Goal: Information Seeking & Learning: Understand process/instructions

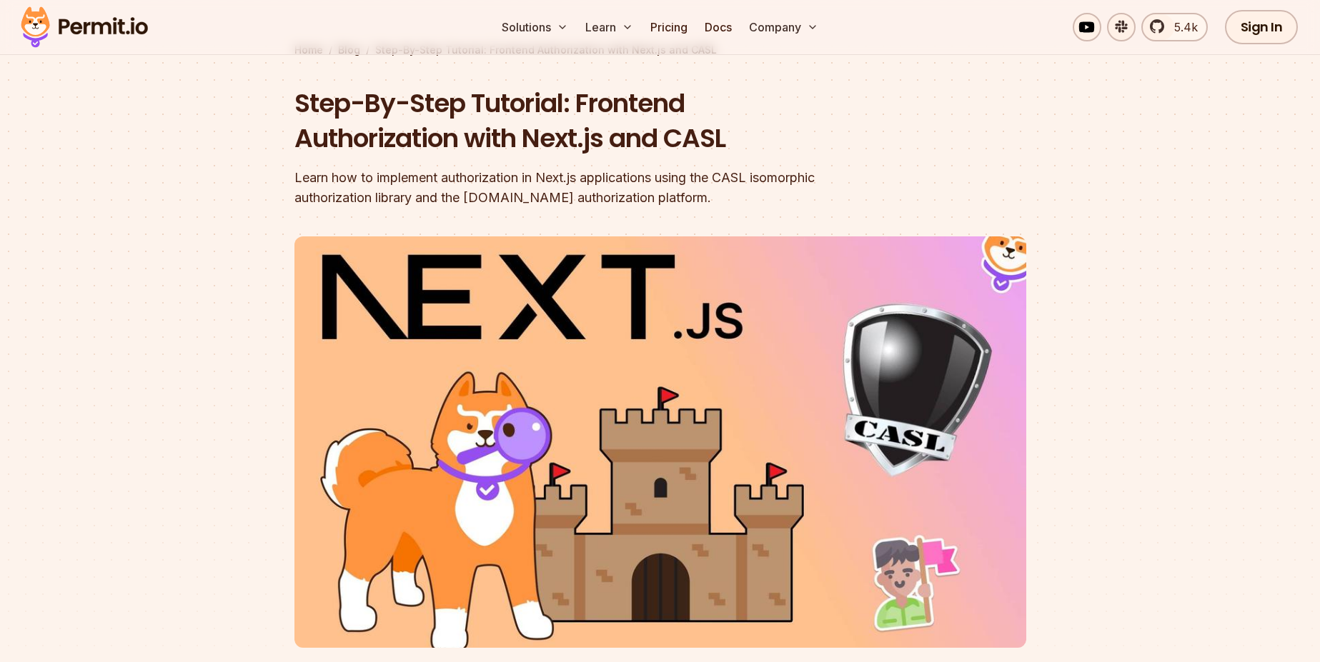
click at [564, 137] on h1 "Step-By-Step Tutorial: Frontend Authorization with Next.js and CASL" at bounding box center [568, 121] width 549 height 71
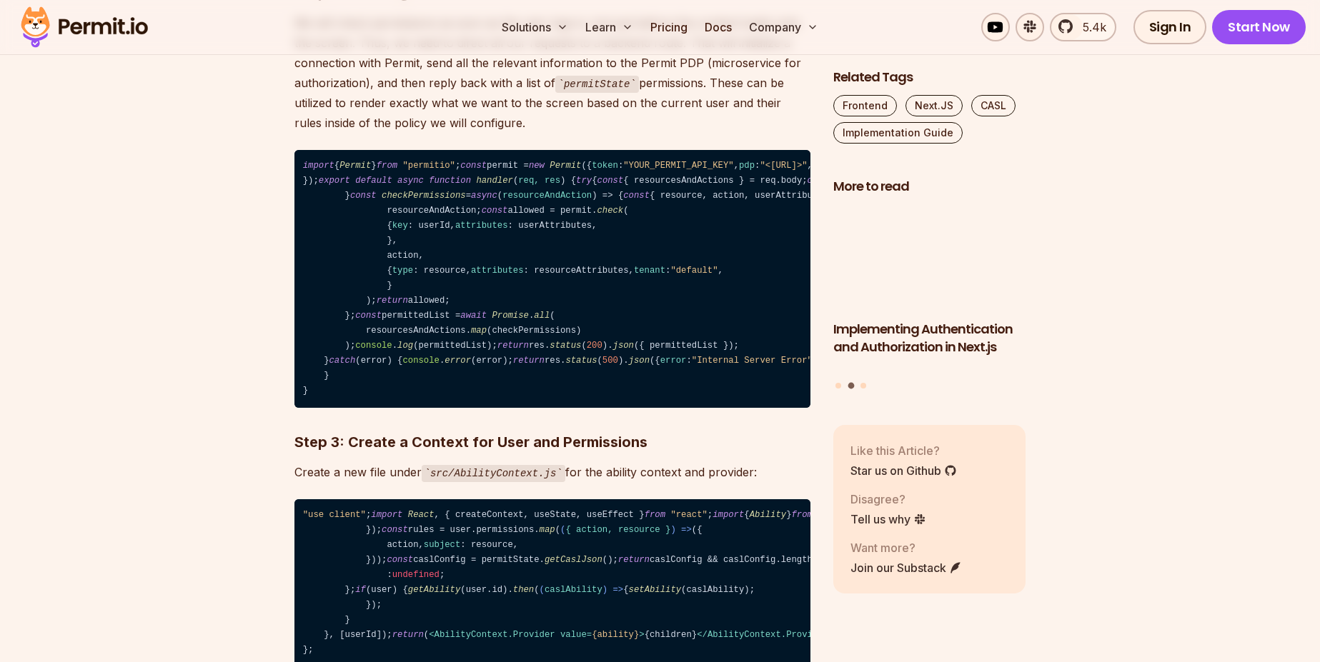
scroll to position [2229, 0]
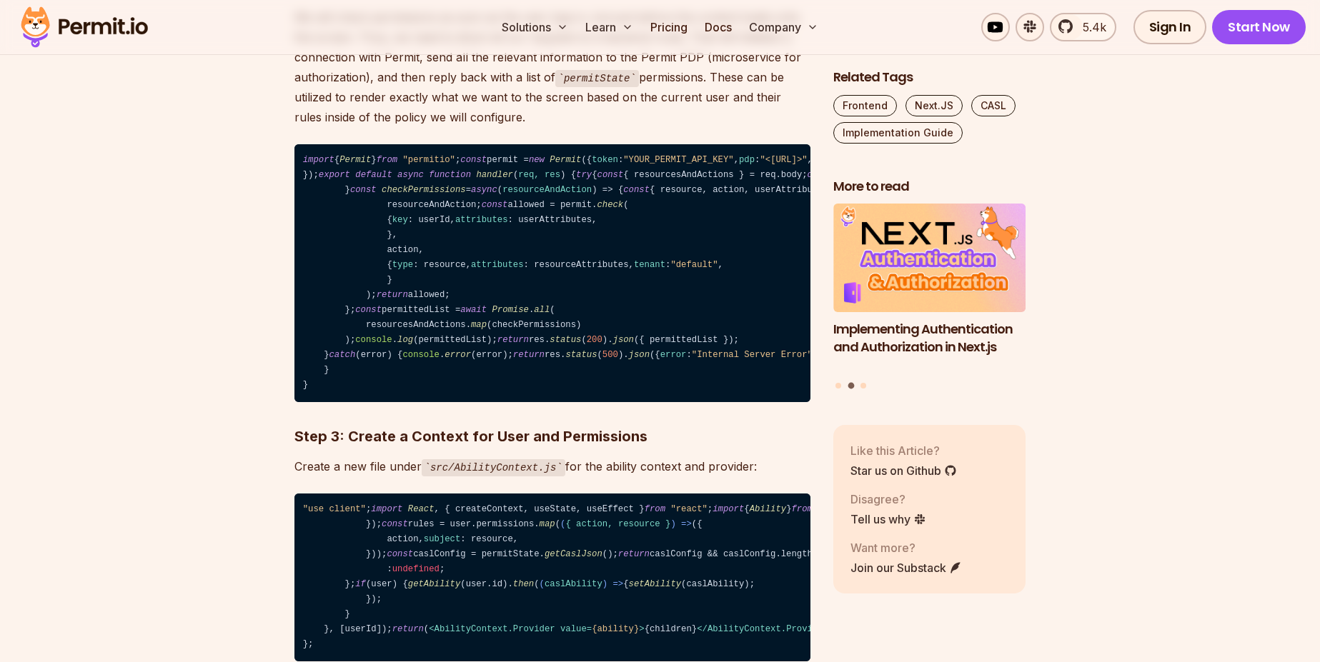
drag, startPoint x: 406, startPoint y: 100, endPoint x: 488, endPoint y: 114, distance: 82.6
click at [495, 180] on span "handler" at bounding box center [494, 175] width 36 height 10
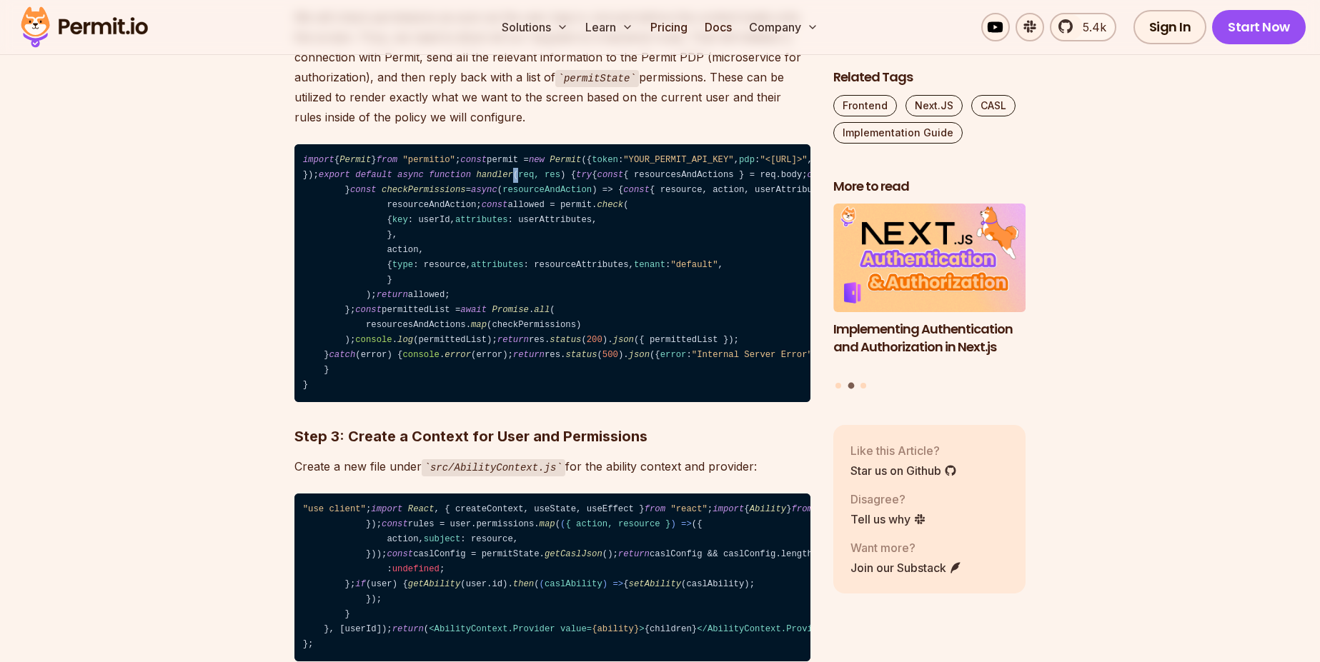
click at [495, 180] on span "handler" at bounding box center [494, 175] width 36 height 10
click at [480, 365] on code "import { Permit } from "permitio" ; const permit = new Permit ({ token : "YOUR_…" at bounding box center [552, 273] width 516 height 258
click at [478, 359] on code "import { Permit } from "permitio" ; const permit = new Permit ({ token : "YOUR_…" at bounding box center [552, 273] width 516 height 258
click at [492, 180] on span "handler" at bounding box center [494, 175] width 36 height 10
click at [490, 180] on span "handler" at bounding box center [494, 175] width 36 height 10
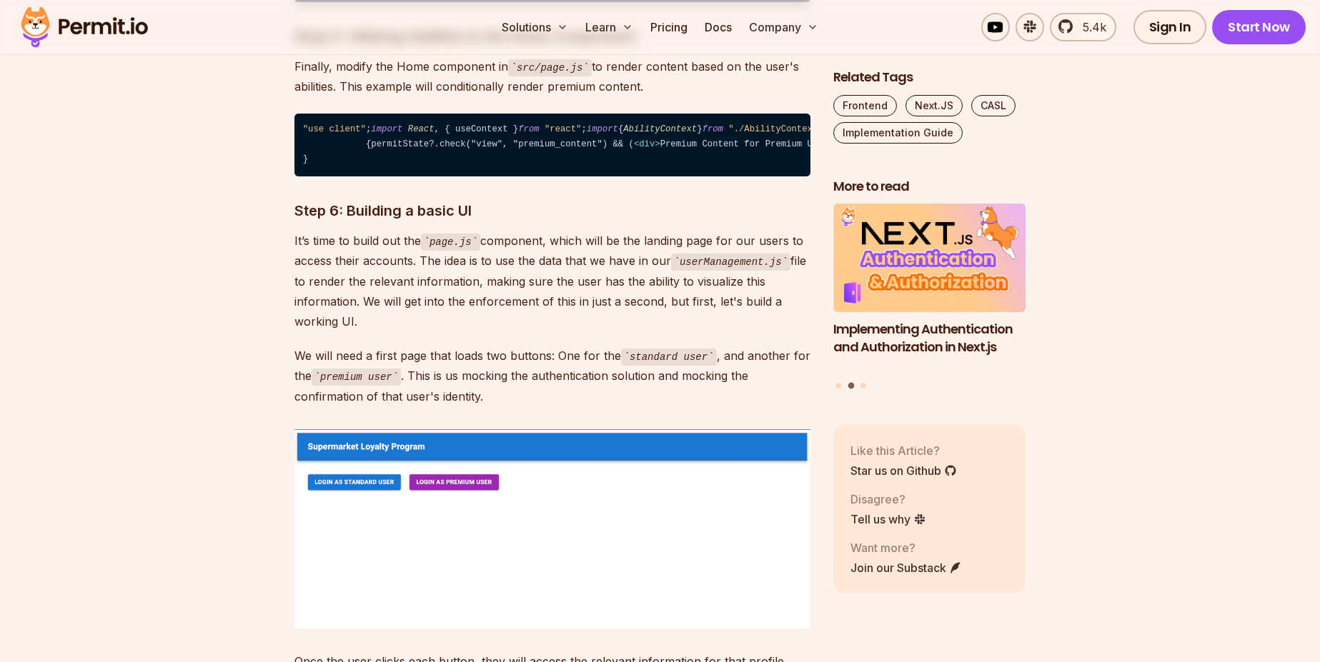
scroll to position [3172, 0]
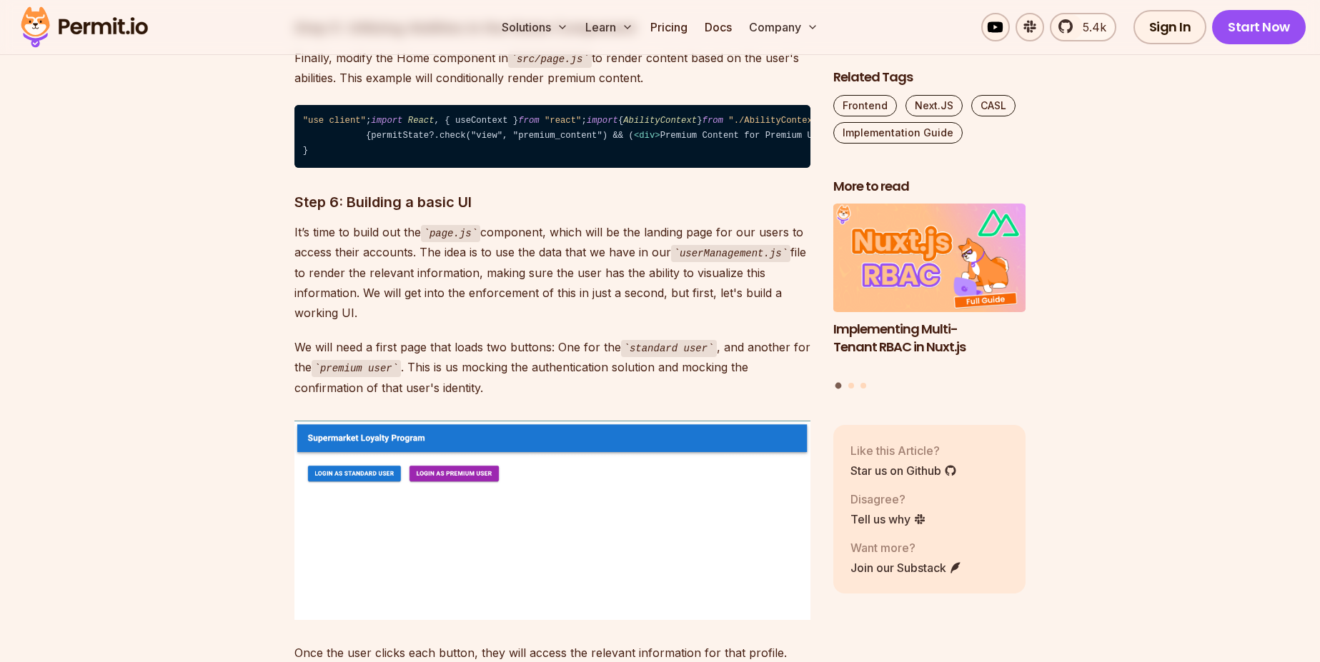
drag, startPoint x: 557, startPoint y: 431, endPoint x: 562, endPoint y: 421, distance: 11.2
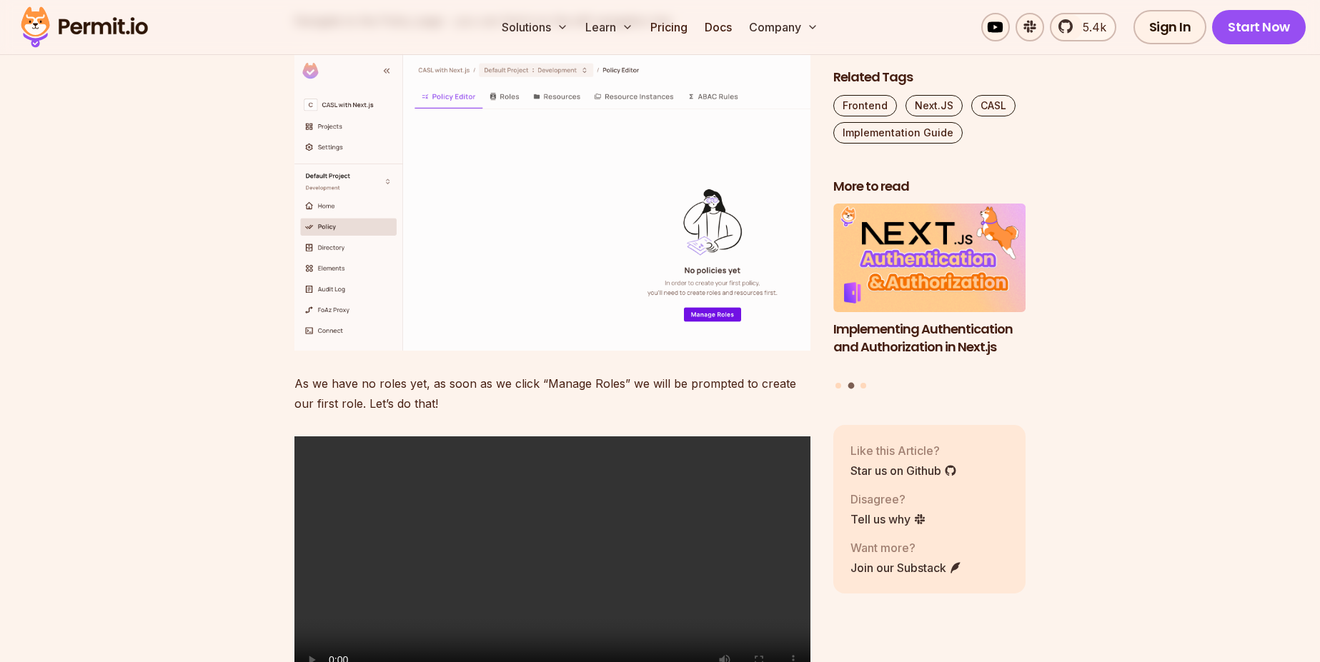
scroll to position [6687, 0]
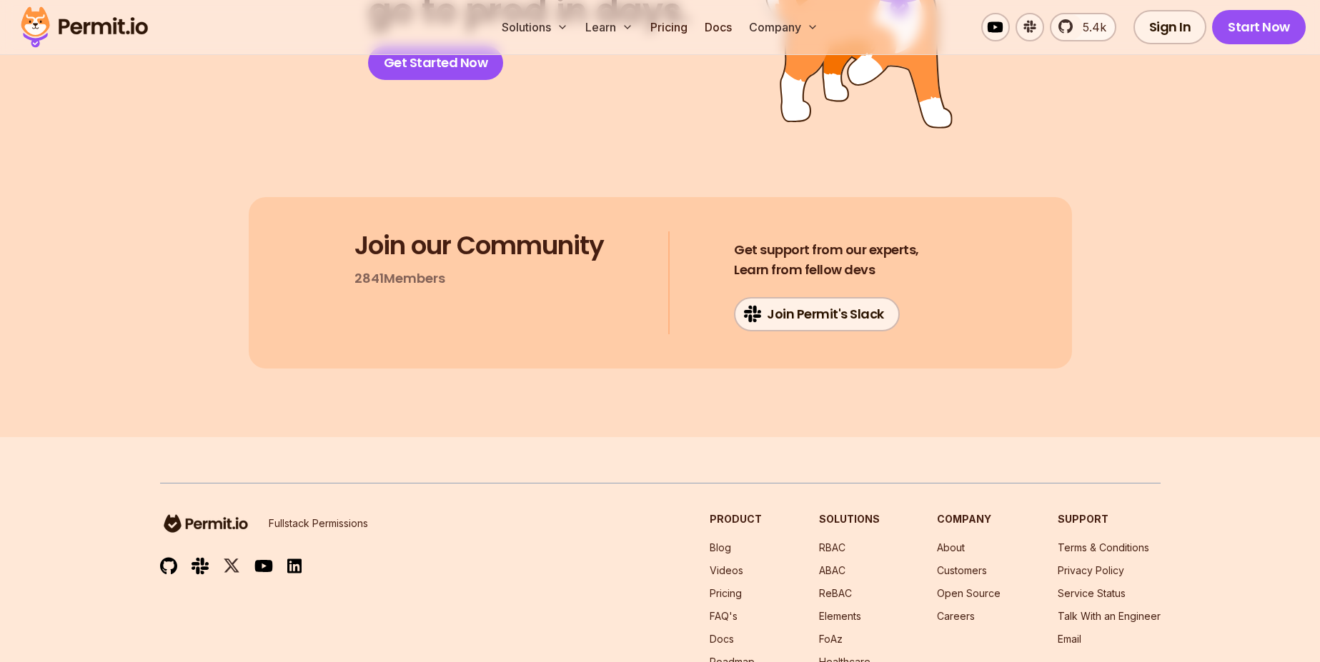
scroll to position [11488, 0]
